Goal: Navigation & Orientation: Find specific page/section

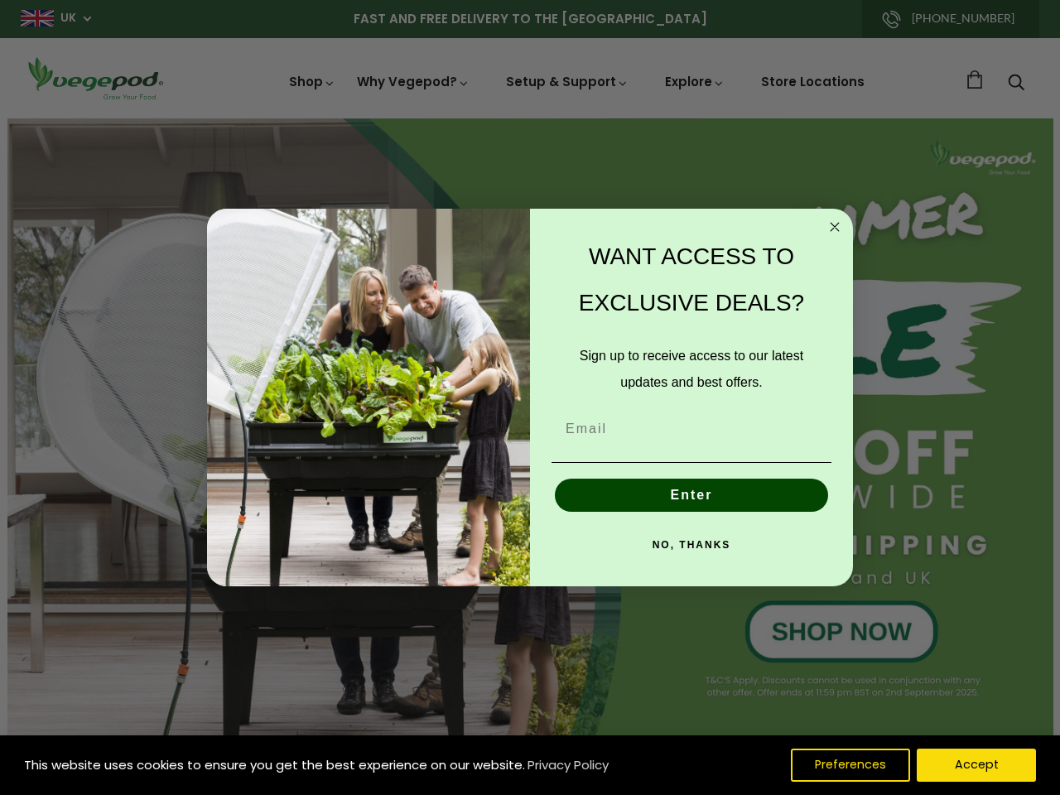
scroll to position [0, 3268]
click at [530, 397] on div "WANT ACCESS TO EXCLUSIVE DEALS? Sign up to receive access to our latest updates…" at bounding box center [683, 397] width 306 height 345
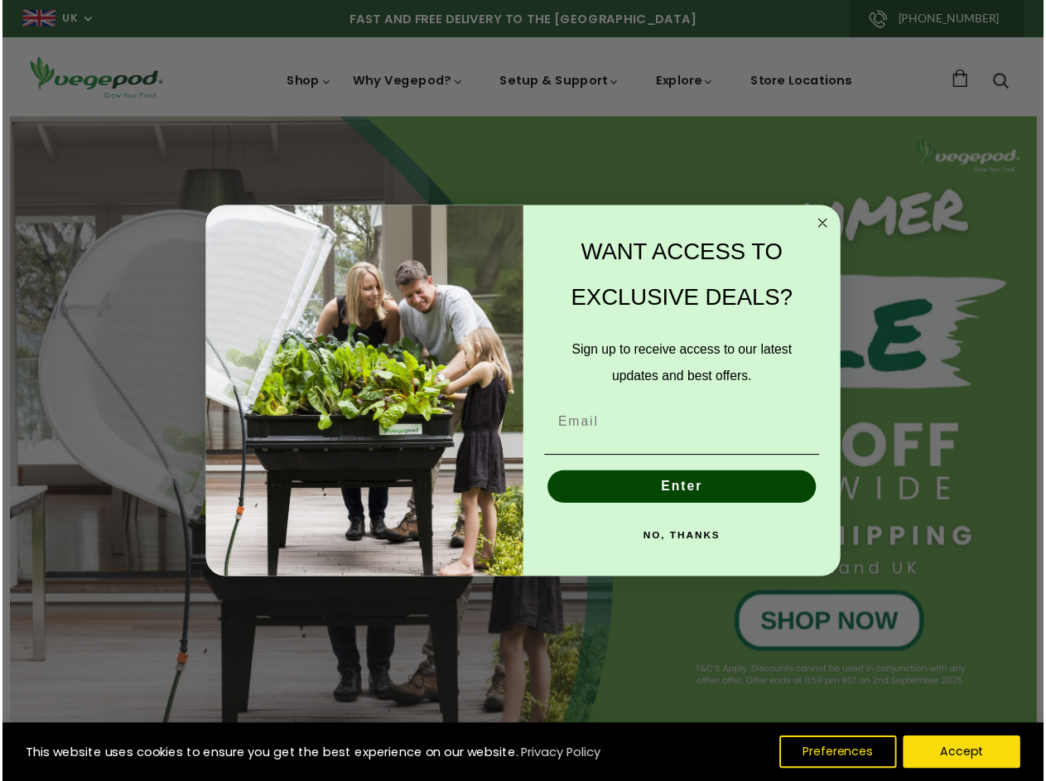
scroll to position [0, 3770]
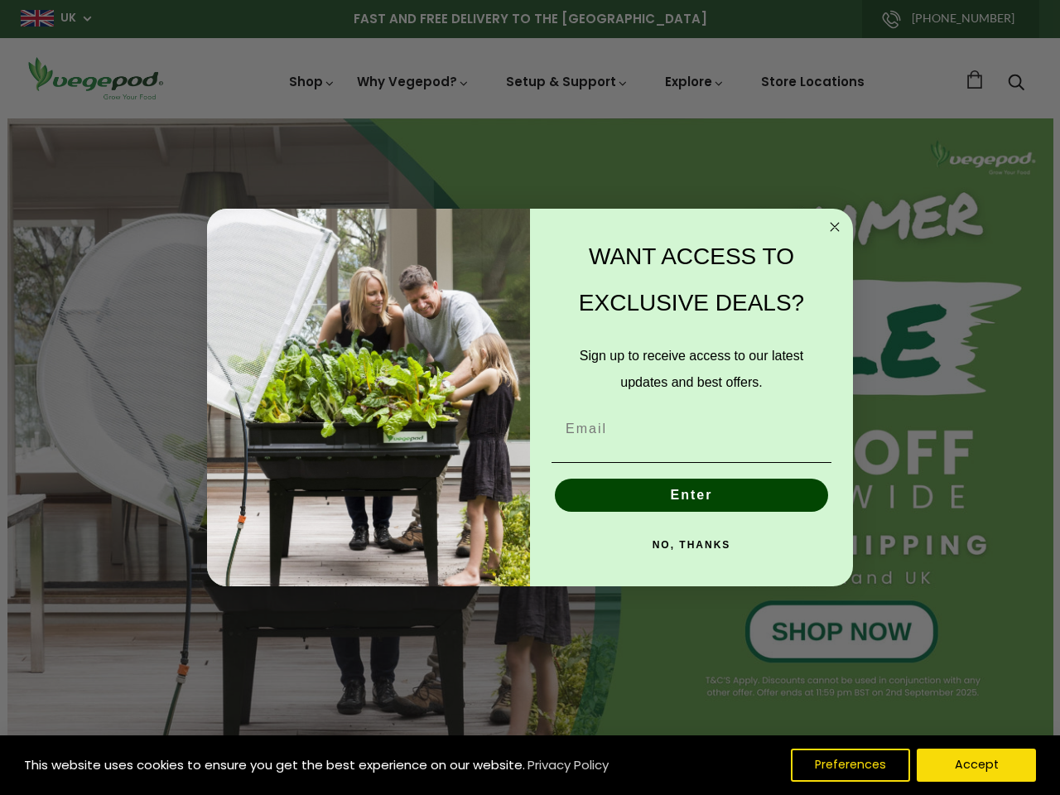
click at [835, 227] on icon "Close dialog" at bounding box center [835, 227] width 8 height 8
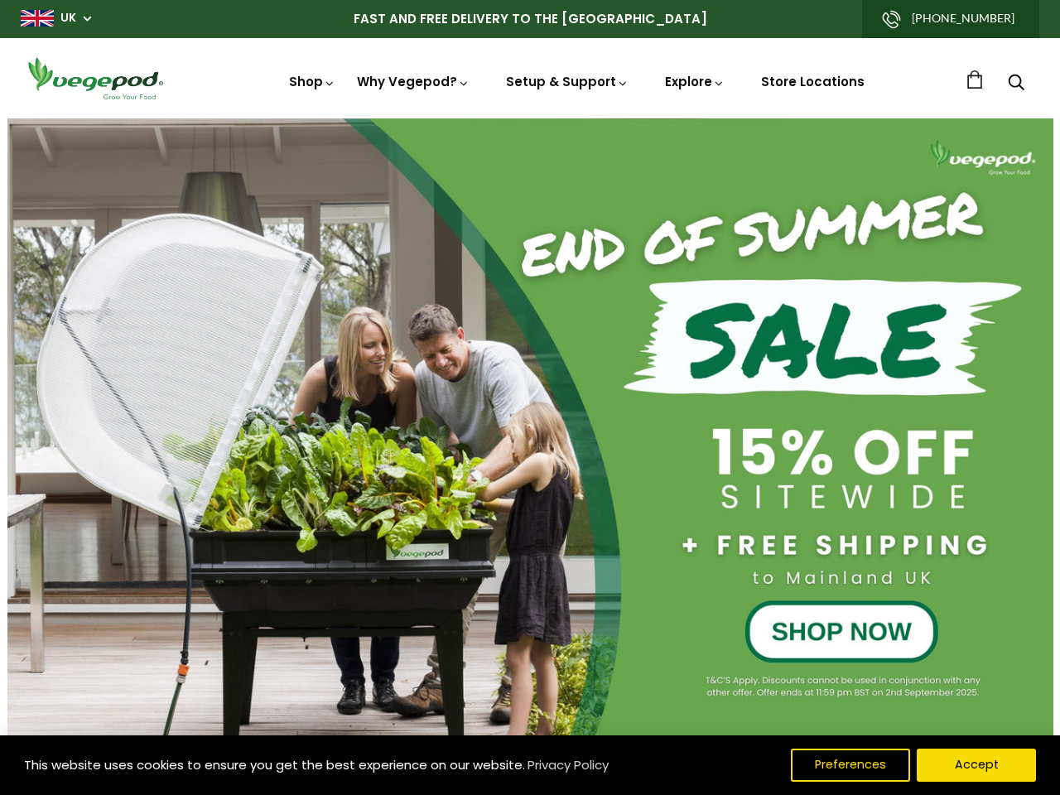
click at [691, 517] on button "Enter" at bounding box center [691, 533] width 273 height 33
click at [691, 558] on div "NO, THANKS" at bounding box center [692, 583] width 290 height 50
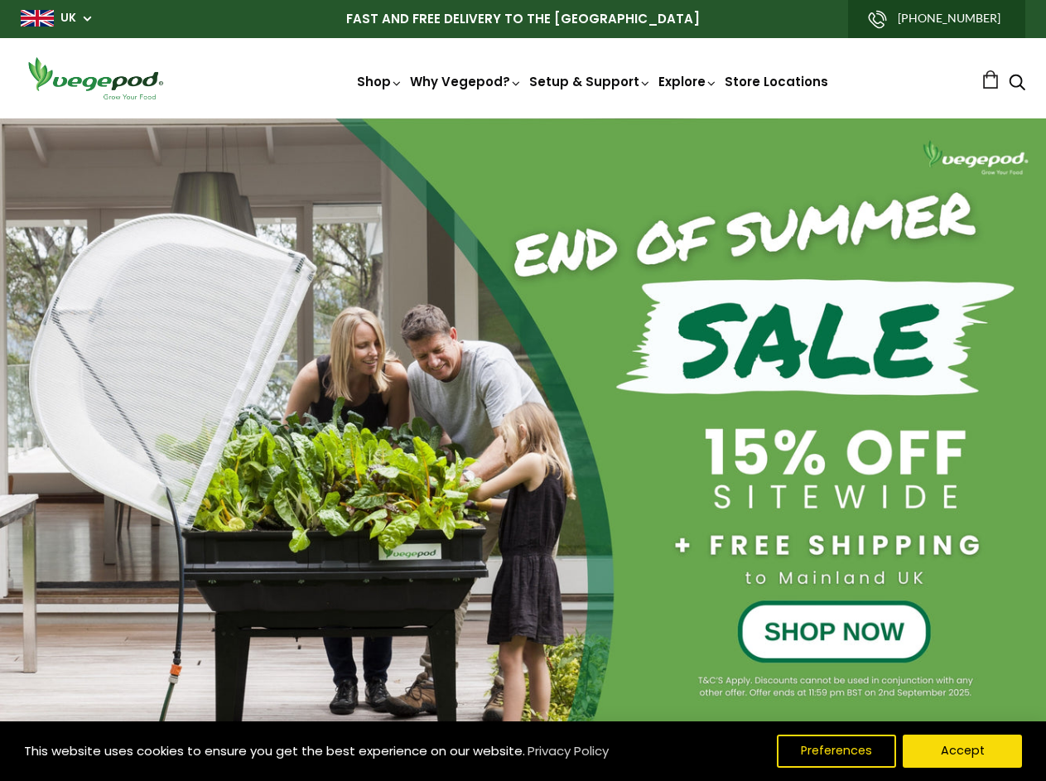
scroll to position [0, 248]
